Goal: Communication & Community: Connect with others

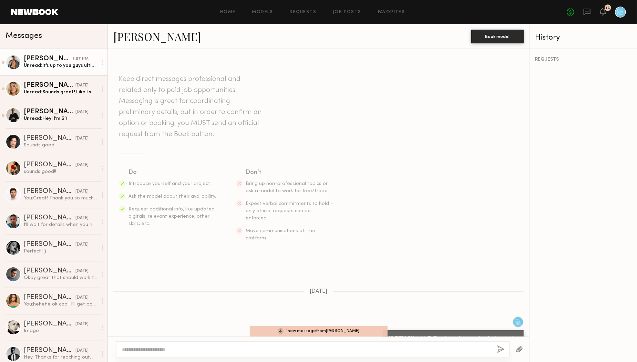
scroll to position [245, 0]
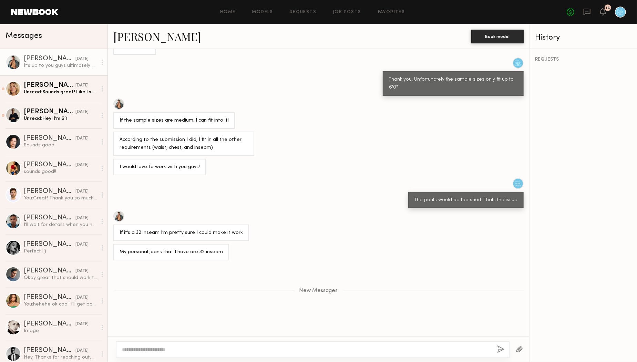
scroll to position [388, 0]
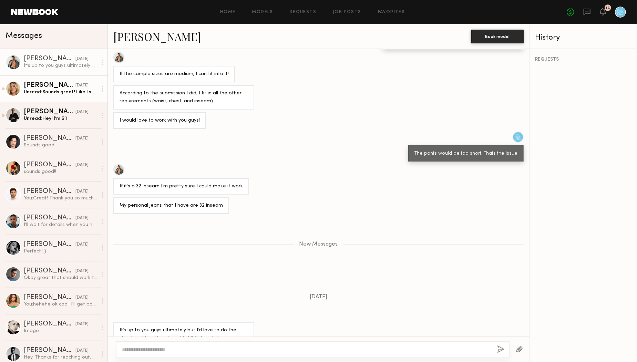
click at [54, 87] on div "[PERSON_NAME]" at bounding box center [50, 85] width 52 height 7
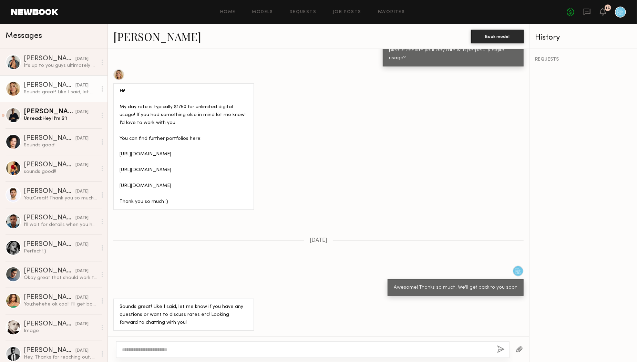
scroll to position [337, 0]
click at [52, 118] on div "Unread: Hey! I’m 6’1" at bounding box center [60, 118] width 73 height 7
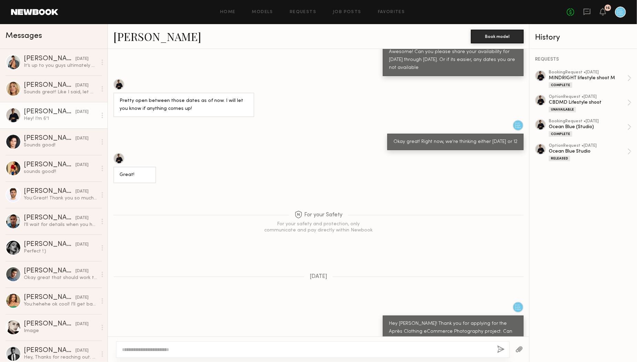
scroll to position [394, 0]
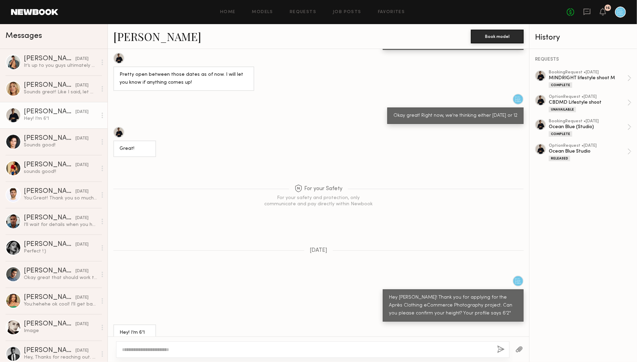
click at [60, 38] on div "Messages" at bounding box center [54, 35] width 97 height 10
